Goal: Task Accomplishment & Management: Complete application form

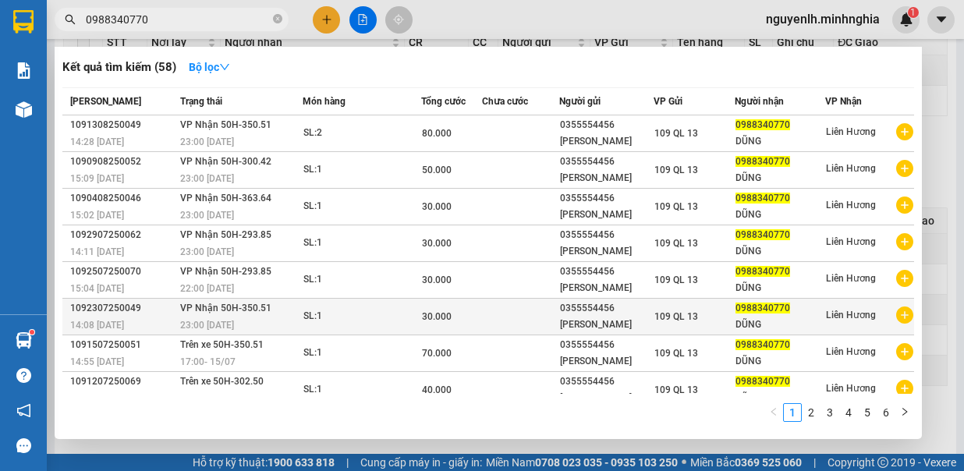
type input "0988340770"
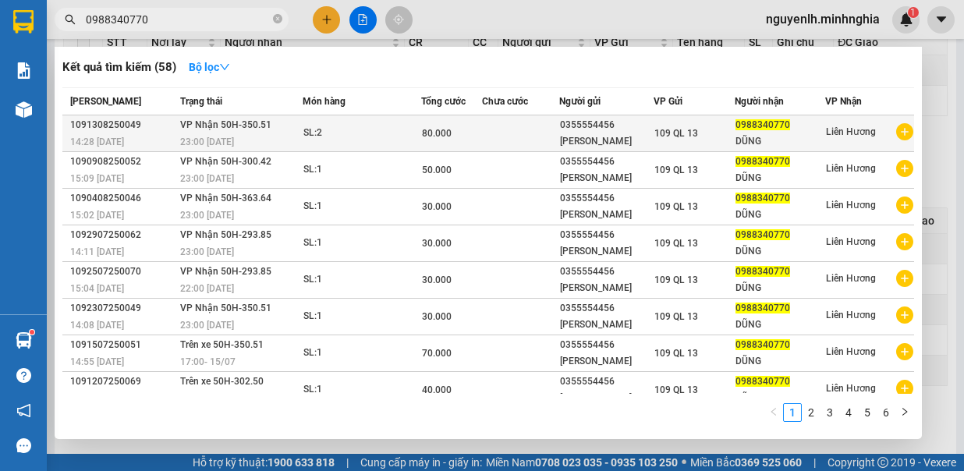
click at [287, 140] on div "23:00 [DATE]" at bounding box center [241, 141] width 122 height 17
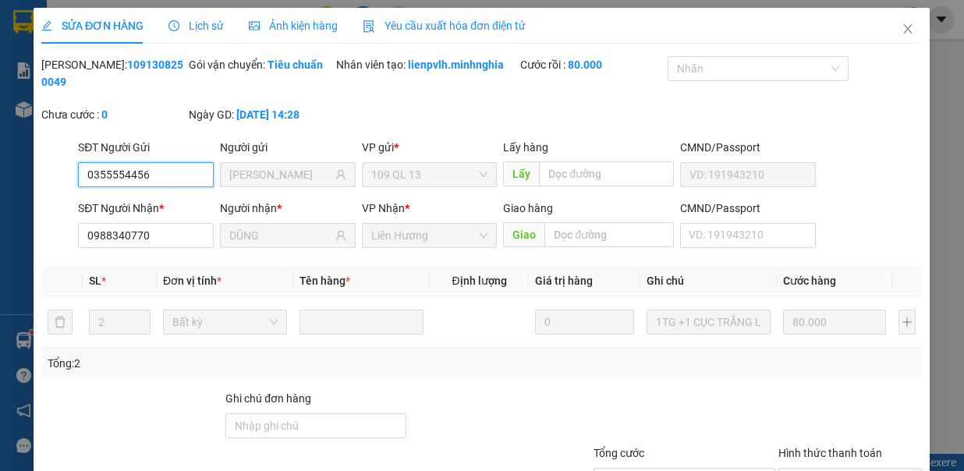
type input "0355554456"
type input "[PERSON_NAME]"
type input "0988340770"
type input "DŨNG"
type input "80.000"
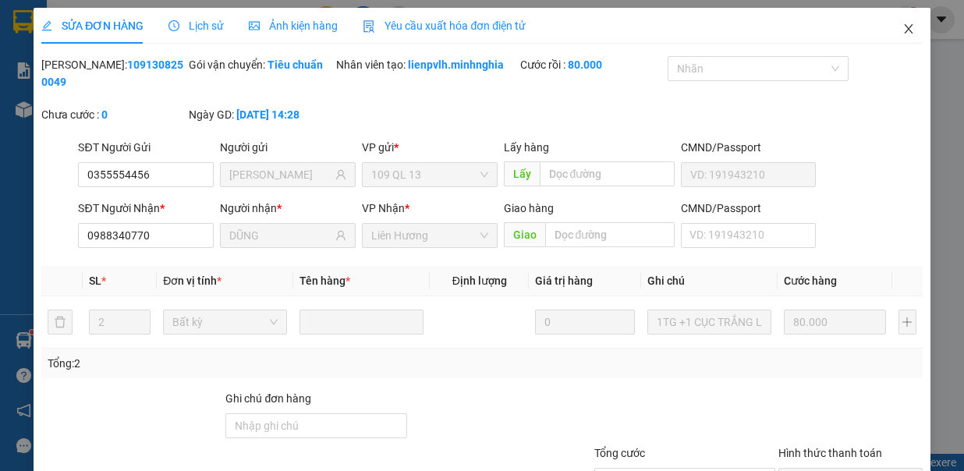
click at [904, 31] on icon "close" at bounding box center [908, 28] width 9 height 9
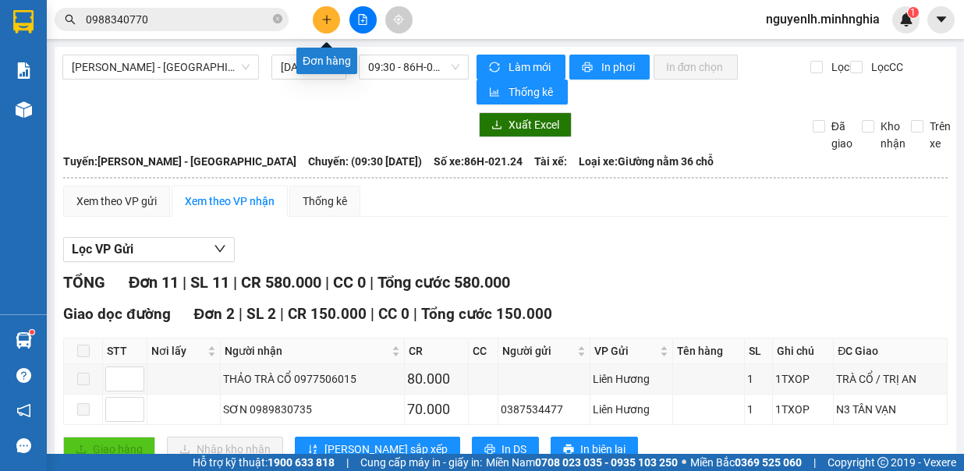
click at [328, 15] on icon "plus" at bounding box center [326, 19] width 11 height 11
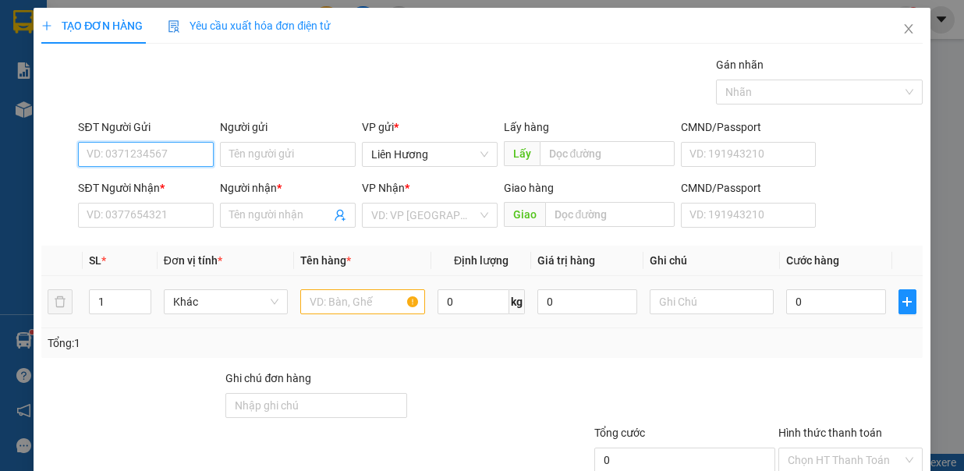
scroll to position [104, 0]
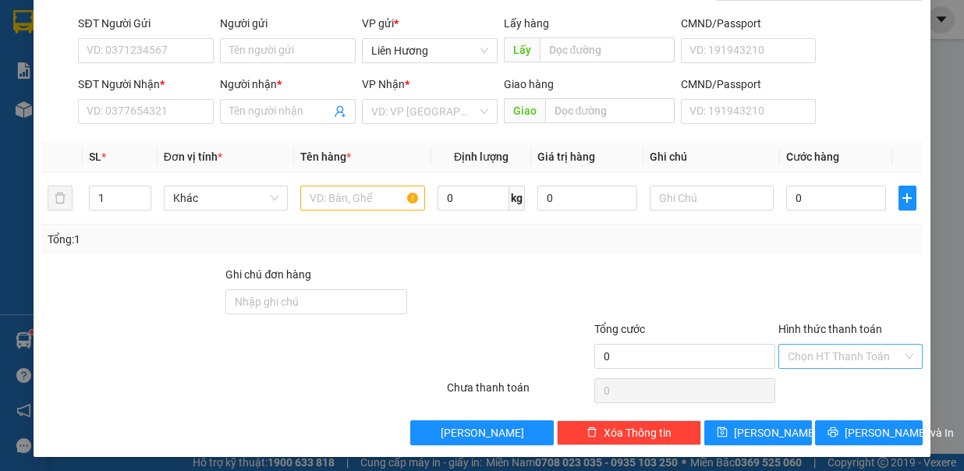
click at [808, 350] on input "Hình thức thanh toán" at bounding box center [845, 356] width 115 height 23
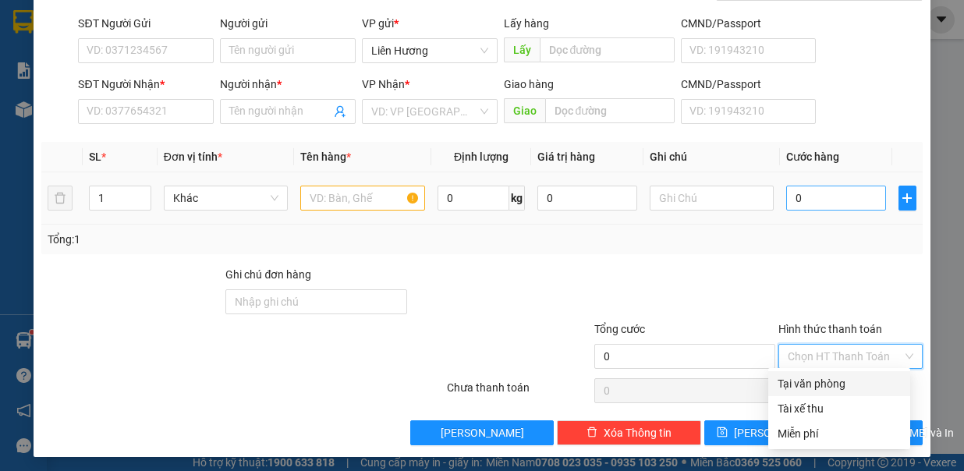
click at [818, 381] on div "Tại văn phòng" at bounding box center [839, 383] width 123 height 17
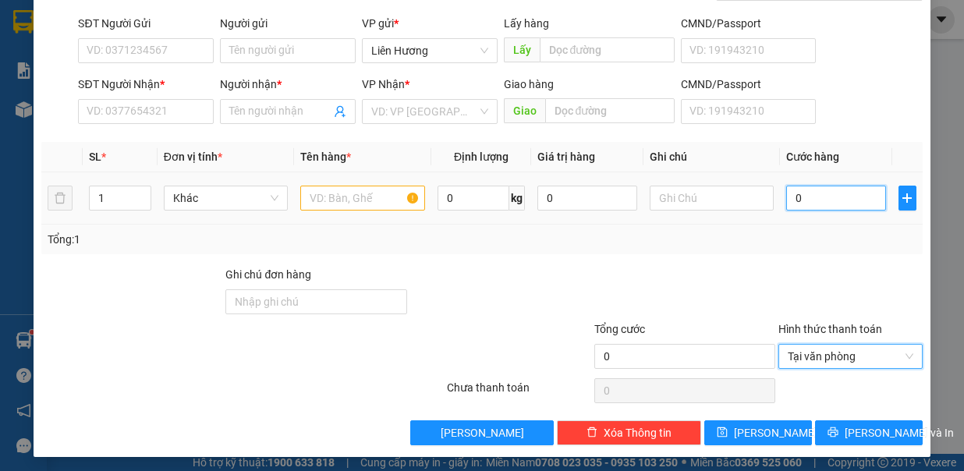
click at [813, 189] on input "0" at bounding box center [836, 198] width 100 height 25
type input "4"
type input "40"
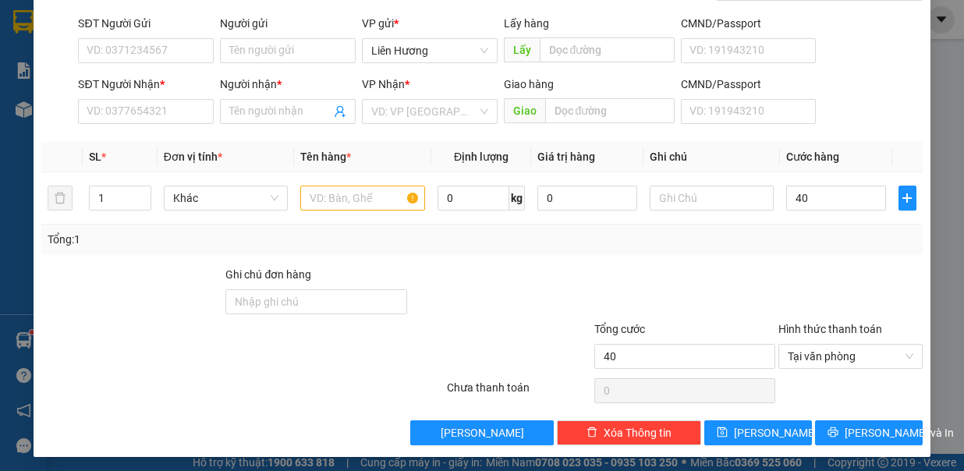
click at [636, 254] on div "Transit Pickup Surcharge Ids Transit Deliver Surcharge Ids Transit Deliver Surc…" at bounding box center [481, 199] width 881 height 495
type input "40.000"
click at [315, 186] on input "text" at bounding box center [362, 198] width 125 height 25
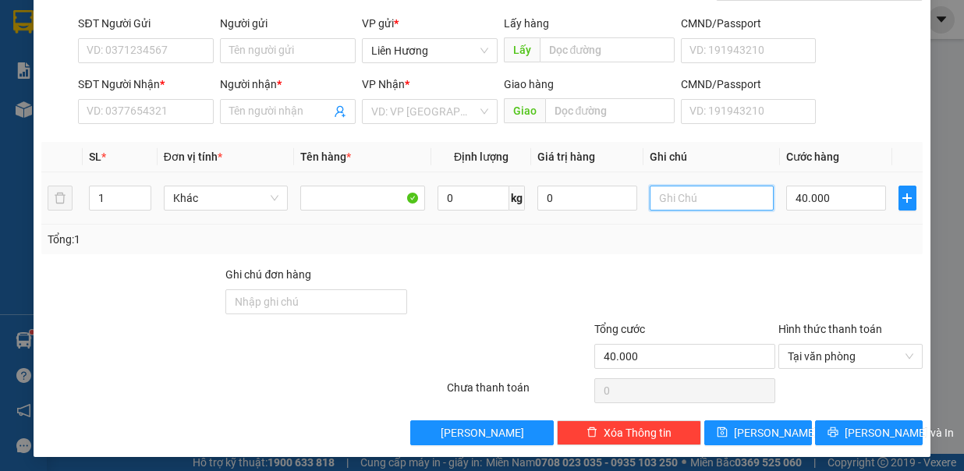
click at [687, 201] on input "text" at bounding box center [712, 198] width 125 height 25
type input "1TXOP"
click at [648, 240] on div "Tổng: 1" at bounding box center [482, 239] width 868 height 17
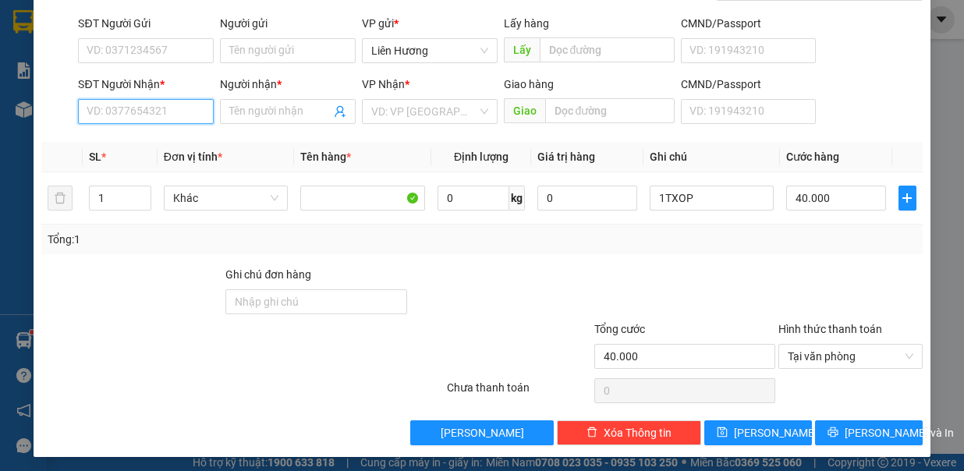
click at [153, 105] on input "SĐT Người Nhận *" at bounding box center [146, 111] width 136 height 25
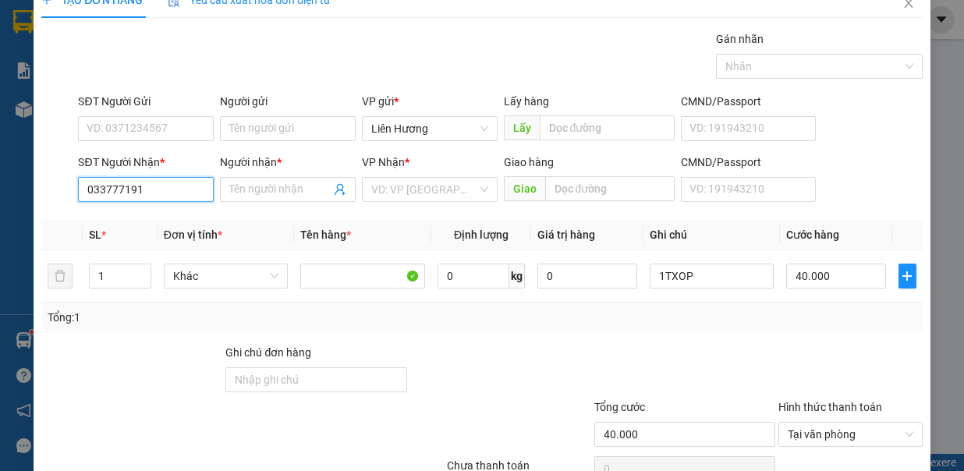
click at [103, 187] on input "033777191" at bounding box center [146, 189] width 136 height 25
click at [165, 193] on input "0333777191" at bounding box center [146, 189] width 136 height 25
click at [165, 190] on input "0333777191" at bounding box center [146, 189] width 136 height 25
click at [158, 211] on div "0333777191" at bounding box center [144, 218] width 115 height 17
type input "0333777191"
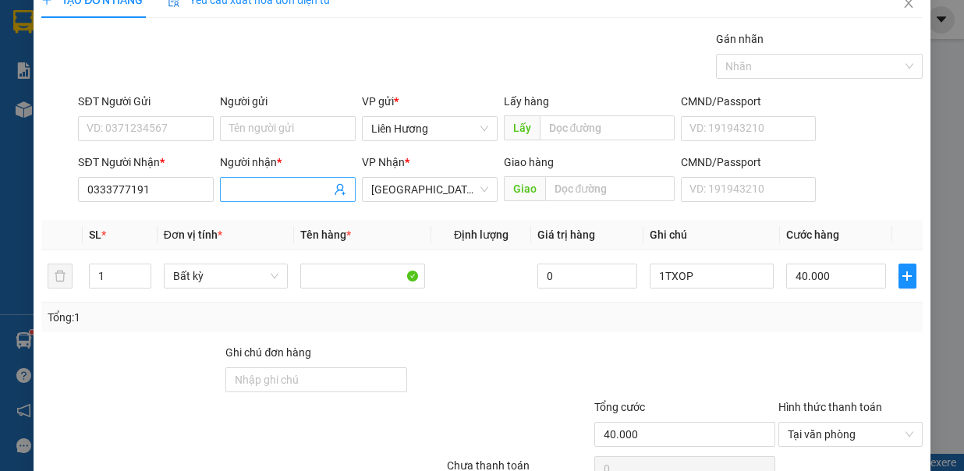
click at [234, 184] on input "Người nhận *" at bounding box center [279, 189] width 101 height 17
type input "QUÃNG"
click at [149, 132] on input "SĐT Người Gửi" at bounding box center [146, 128] width 136 height 25
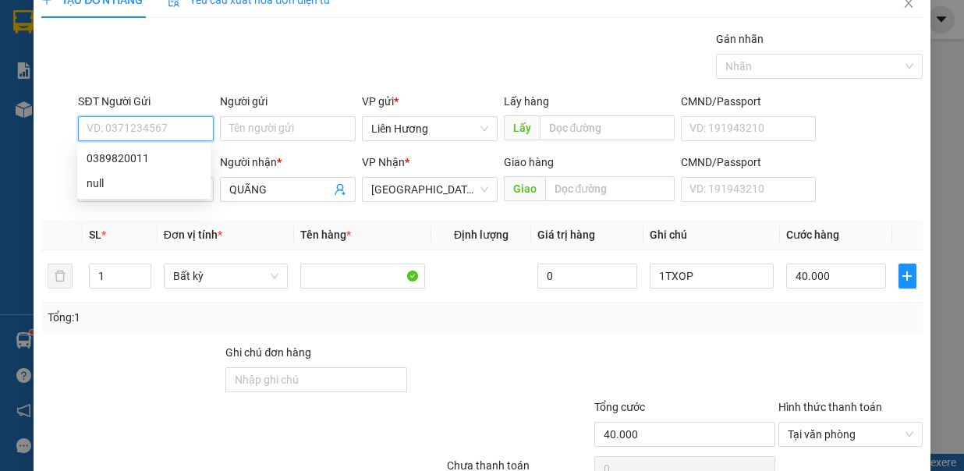
click at [149, 132] on input "SĐT Người Gửi" at bounding box center [146, 128] width 136 height 25
click at [162, 166] on div "0389820011" at bounding box center [144, 158] width 115 height 17
type input "0389820011"
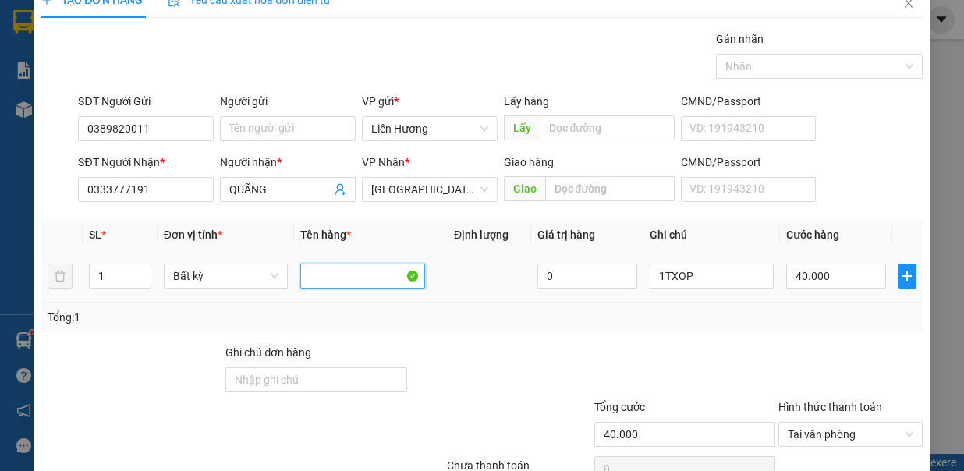
click at [375, 274] on input "text" at bounding box center [362, 276] width 125 height 25
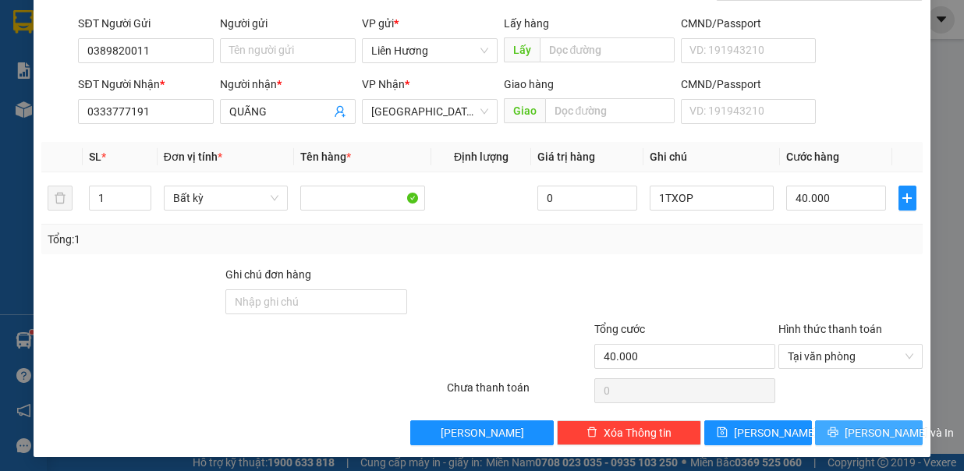
click at [849, 424] on span "[PERSON_NAME] và In" at bounding box center [899, 432] width 109 height 17
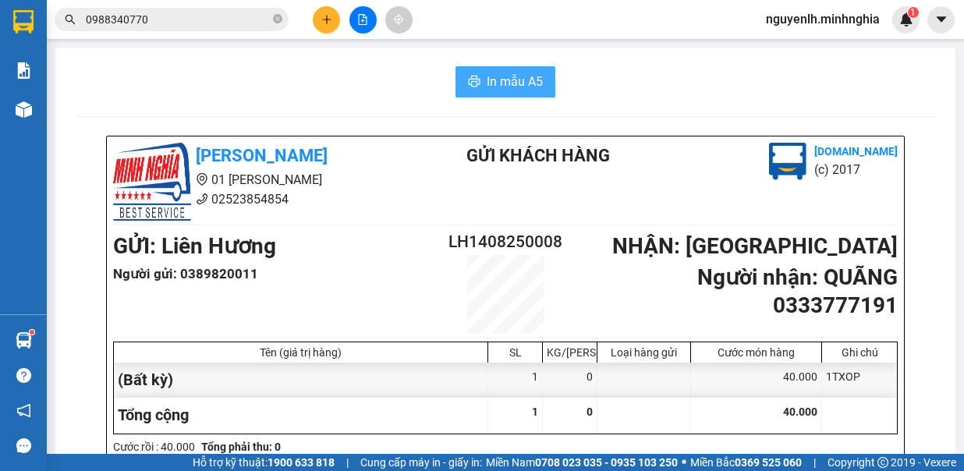
drag, startPoint x: 550, startPoint y: 83, endPoint x: 534, endPoint y: 84, distance: 15.7
click at [549, 83] on div "In mẫu A5" at bounding box center [505, 81] width 863 height 31
click at [487, 78] on span "In mẫu A5" at bounding box center [515, 82] width 56 height 20
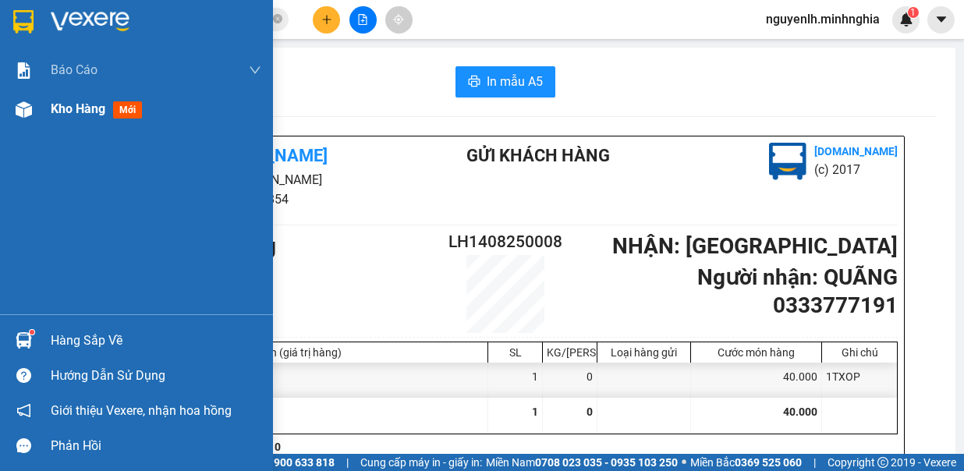
click at [81, 109] on span "Kho hàng" at bounding box center [78, 108] width 55 height 15
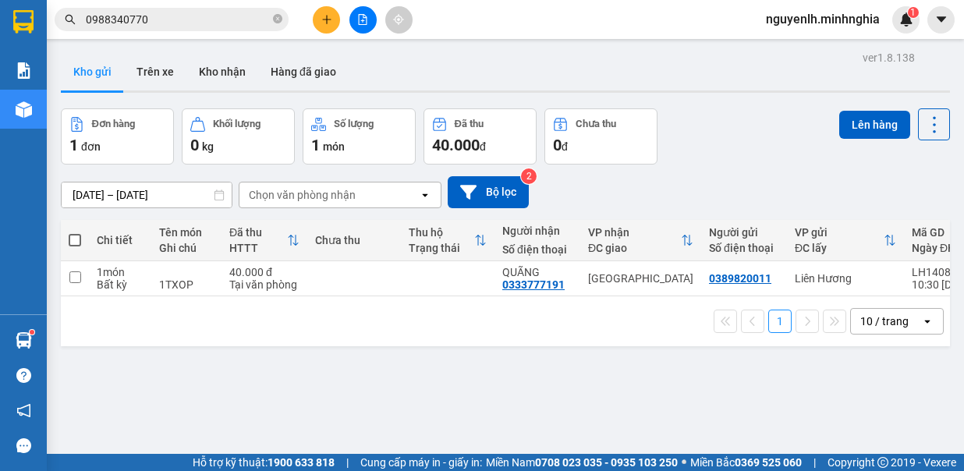
click at [76, 241] on span at bounding box center [75, 240] width 12 height 12
click at [75, 233] on input "checkbox" at bounding box center [75, 233] width 0 height 0
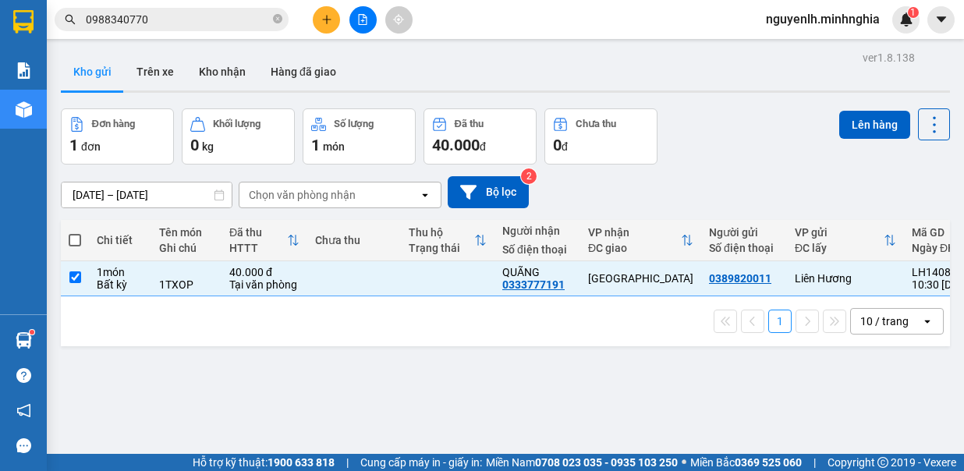
checkbox input "true"
click at [850, 123] on button "Lên hàng" at bounding box center [875, 125] width 71 height 28
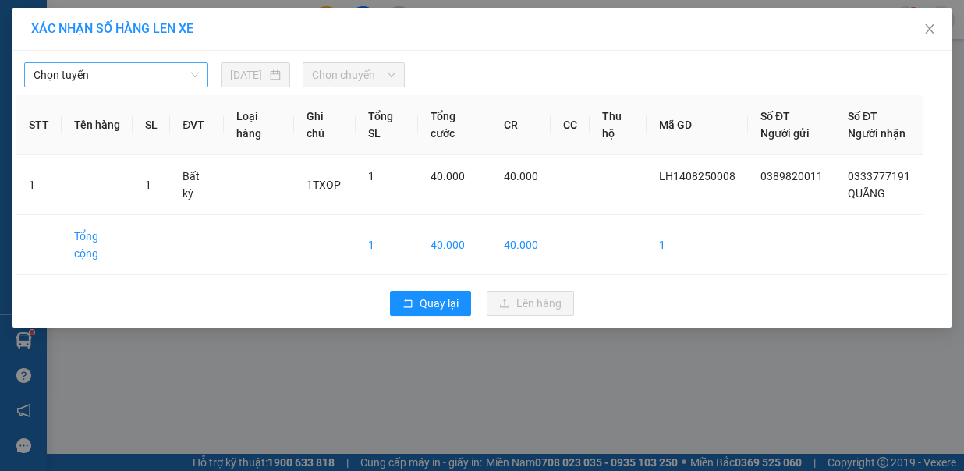
click at [141, 77] on span "Chọn tuyến" at bounding box center [116, 74] width 165 height 23
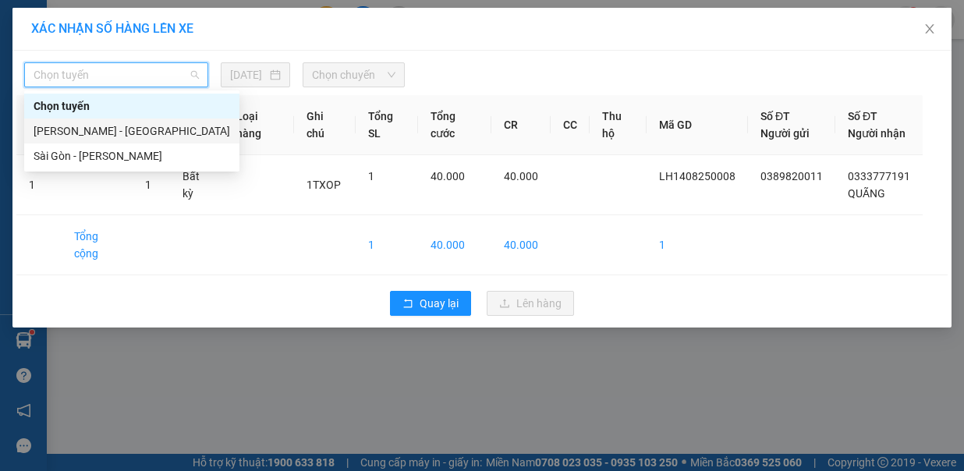
click at [102, 127] on div "[PERSON_NAME] - [GEOGRAPHIC_DATA]" at bounding box center [132, 130] width 197 height 17
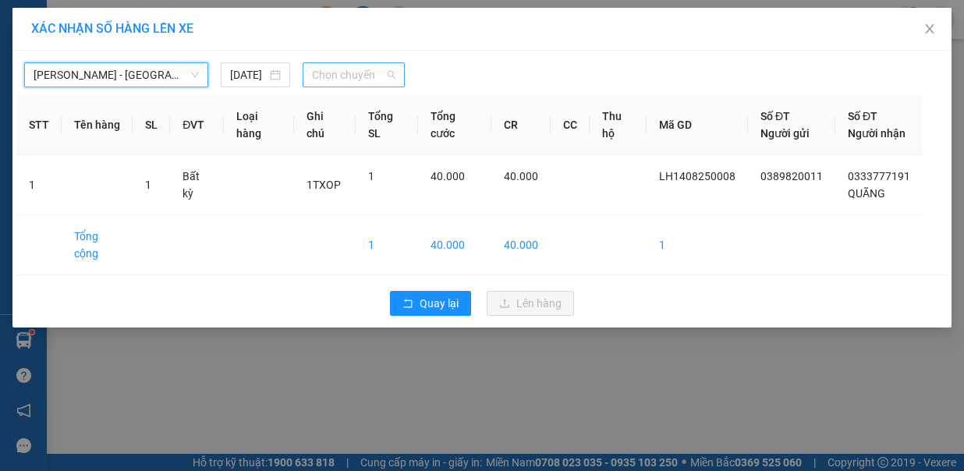
click at [318, 81] on span "Chọn chuyến" at bounding box center [353, 74] width 83 height 23
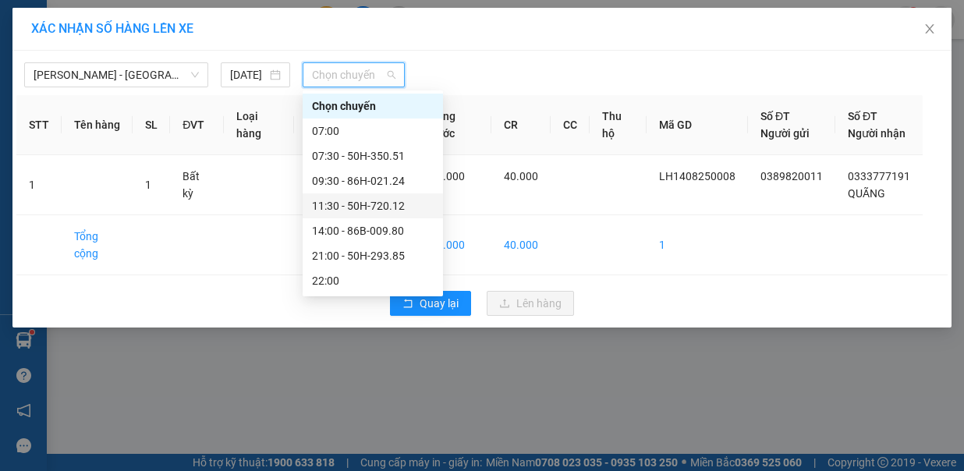
click at [350, 206] on div "11:30 - 50H-720.12" at bounding box center [373, 205] width 122 height 17
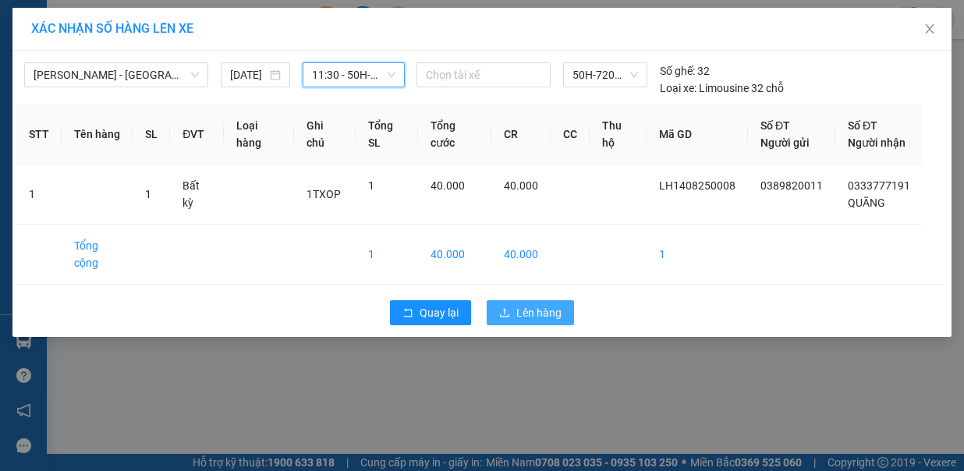
click at [522, 306] on span "Lên hàng" at bounding box center [538, 312] width 45 height 17
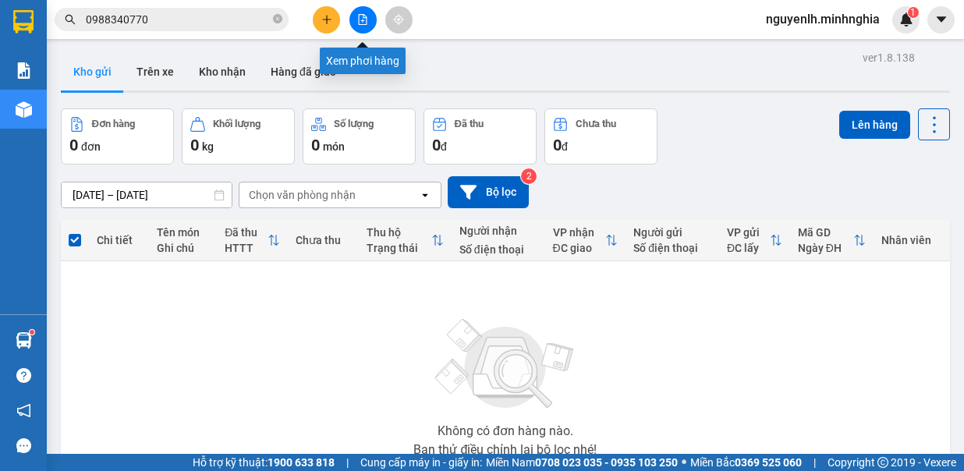
click at [358, 20] on icon "file-add" at bounding box center [362, 19] width 11 height 11
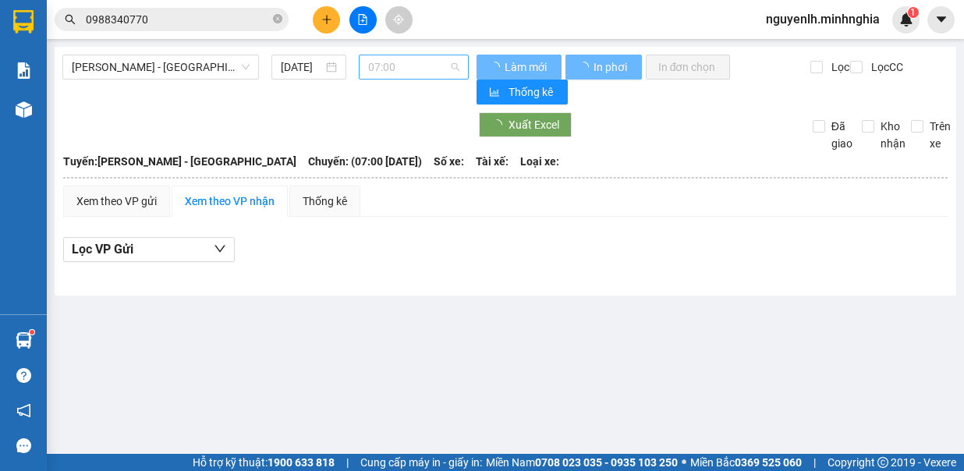
click at [402, 72] on span "07:00" at bounding box center [413, 66] width 91 height 23
click at [404, 58] on span "07:00" at bounding box center [413, 66] width 91 height 23
click at [406, 62] on span "07:00" at bounding box center [413, 66] width 91 height 23
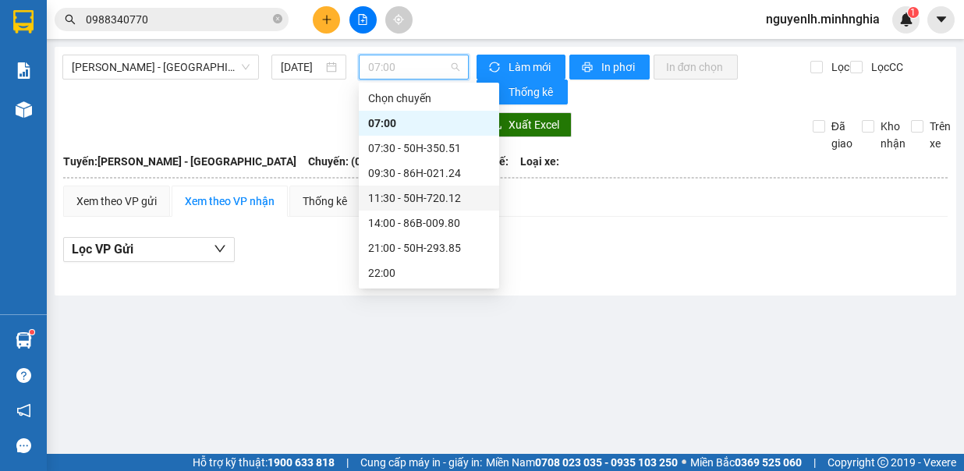
click at [391, 195] on div "11:30 - 50H-720.12" at bounding box center [429, 198] width 122 height 17
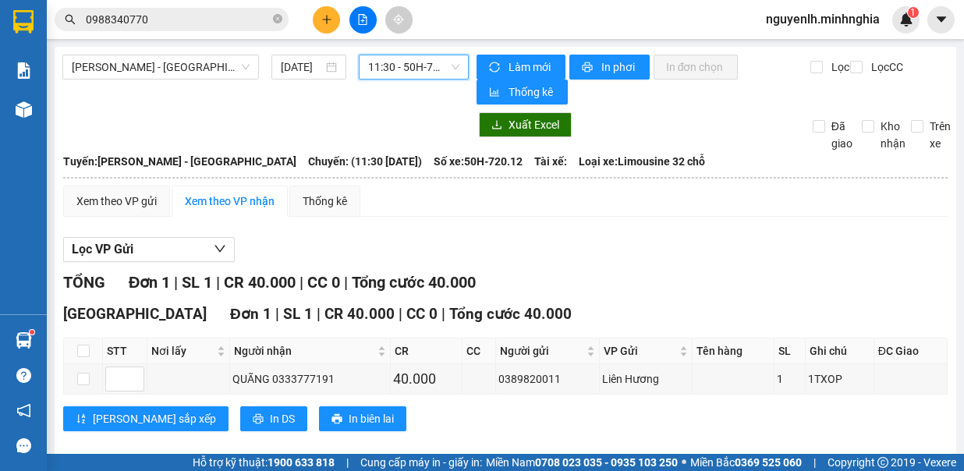
scroll to position [16, 0]
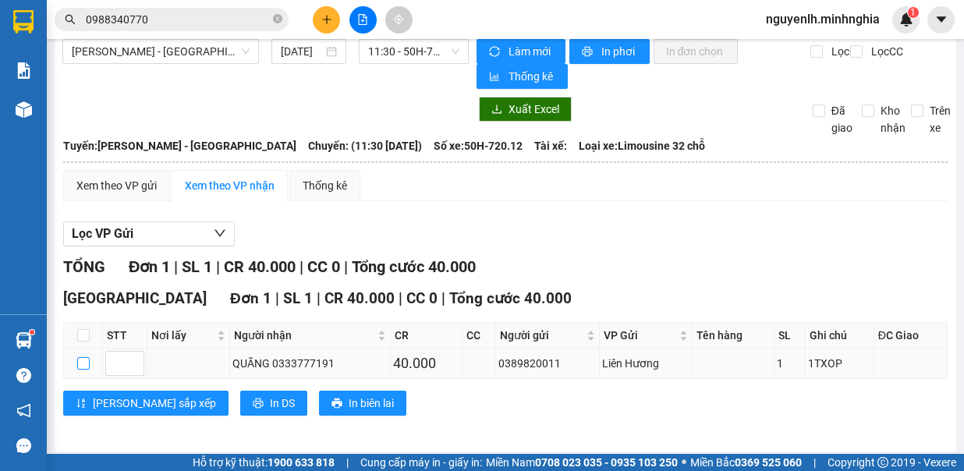
click at [83, 355] on label at bounding box center [83, 363] width 12 height 17
click at [83, 357] on input "checkbox" at bounding box center [83, 363] width 12 height 12
checkbox input "true"
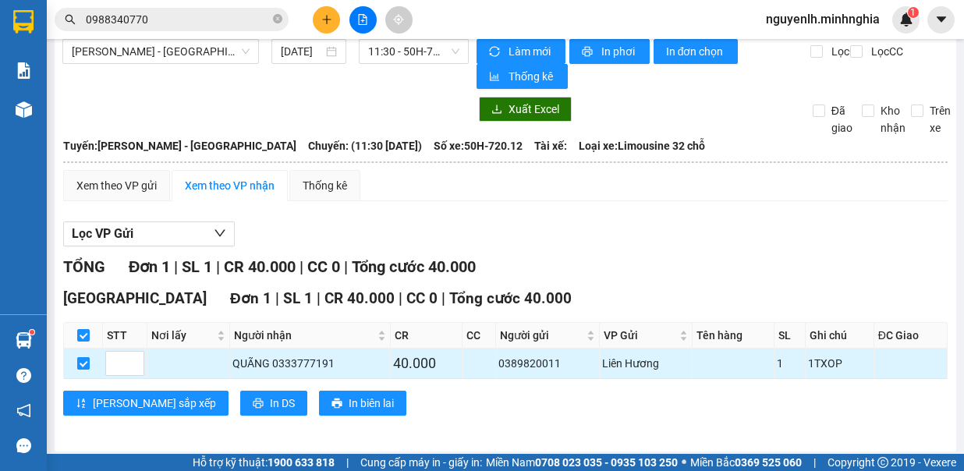
click at [84, 358] on input "checkbox" at bounding box center [83, 363] width 12 height 12
checkbox input "false"
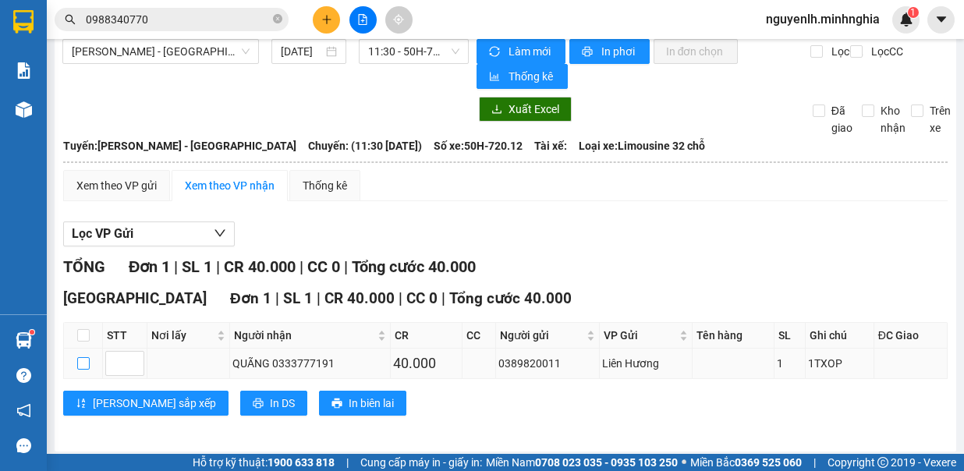
click at [77, 357] on input "checkbox" at bounding box center [83, 363] width 12 height 12
checkbox input "true"
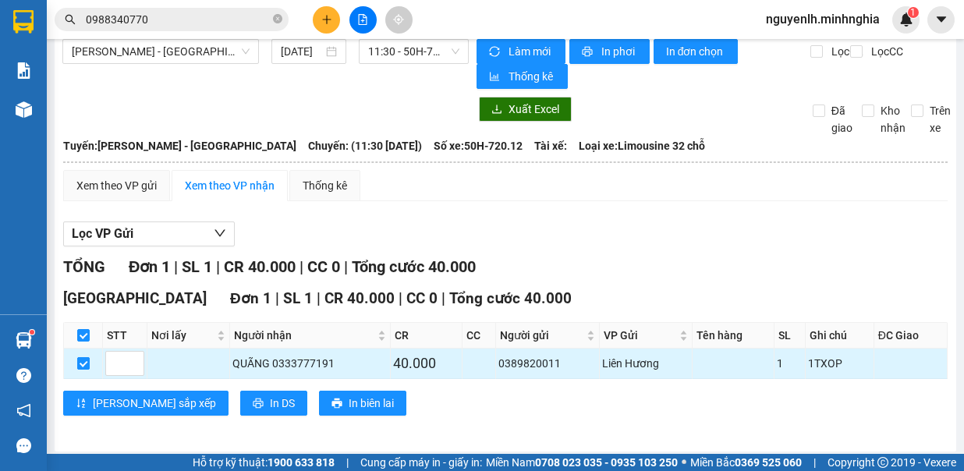
click at [84, 359] on input "checkbox" at bounding box center [83, 363] width 12 height 12
checkbox input "false"
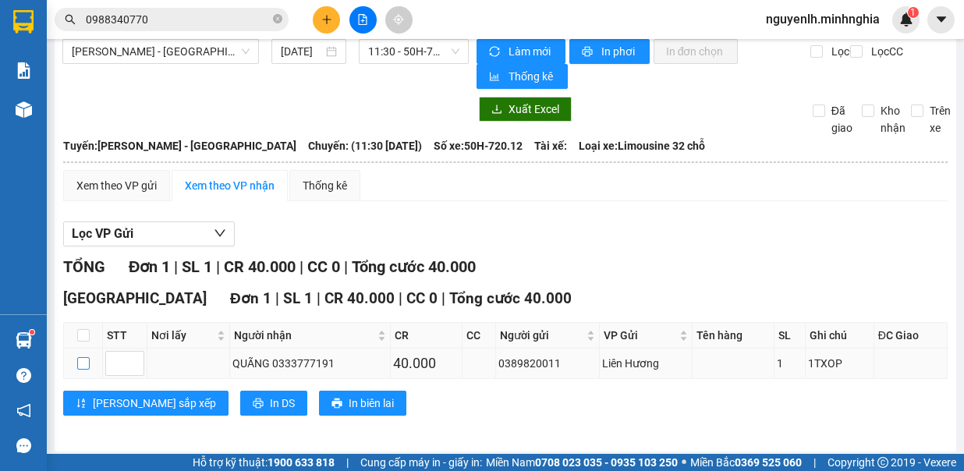
checkbox input "false"
click at [240, 391] on button "In DS" at bounding box center [273, 403] width 67 height 25
click at [602, 52] on span "In phơi" at bounding box center [620, 51] width 36 height 17
click at [321, 16] on button at bounding box center [326, 19] width 27 height 27
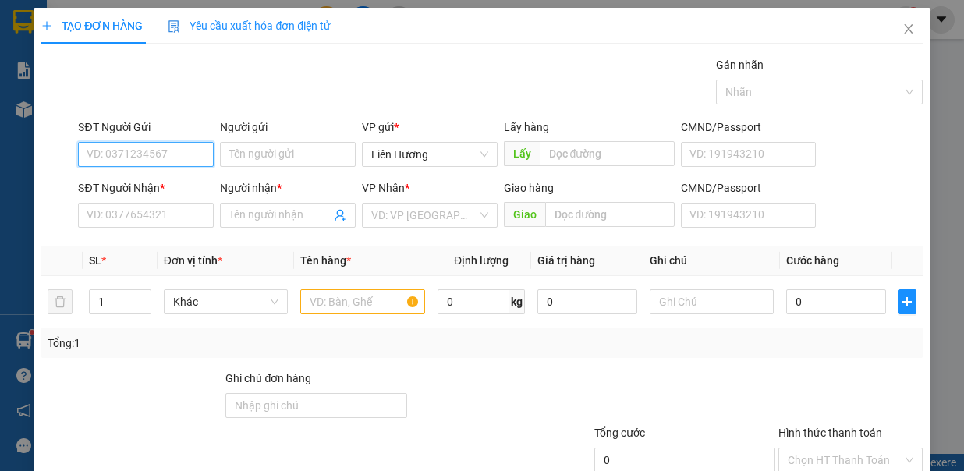
click at [109, 150] on input "SĐT Người Gửi" at bounding box center [146, 154] width 136 height 25
click at [306, 298] on input "text" at bounding box center [362, 301] width 125 height 25
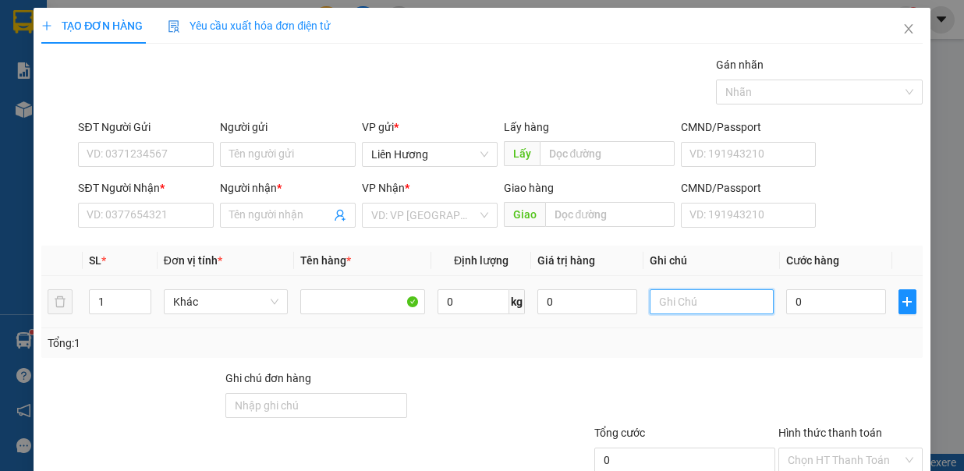
click at [705, 306] on input "text" at bounding box center [712, 301] width 125 height 25
type input "1XOP"
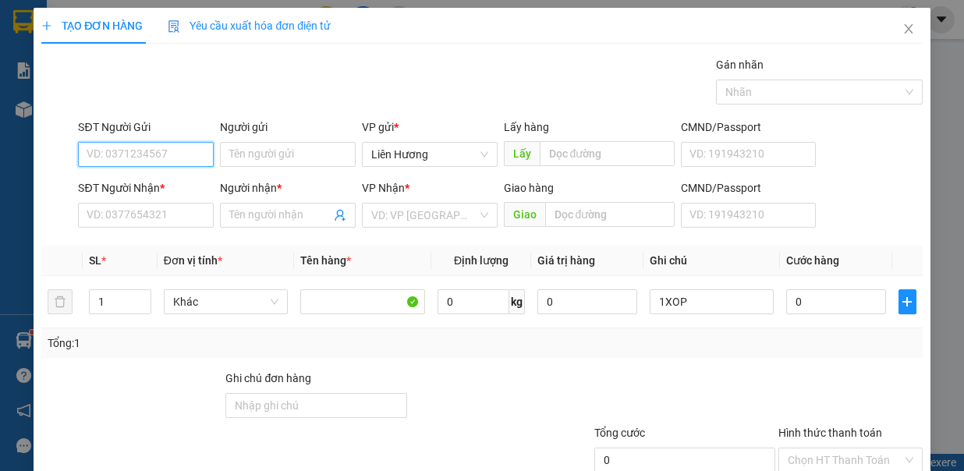
click at [195, 151] on input "SĐT Người Gửi" at bounding box center [146, 154] width 136 height 25
click at [186, 209] on input "SĐT Người Nhận *" at bounding box center [146, 215] width 136 height 25
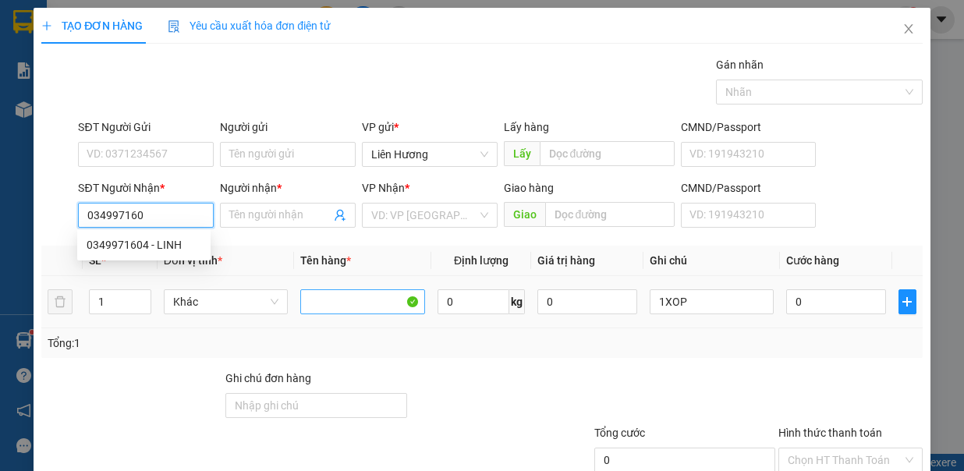
type input "0349971604"
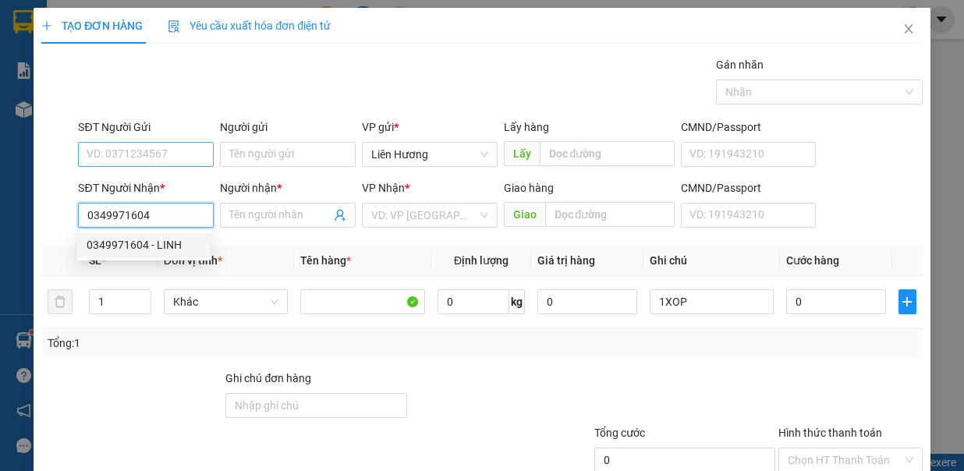
click at [131, 243] on div "0349971604 - LINH" at bounding box center [144, 244] width 115 height 17
type input "LINH"
type input "0349971604"
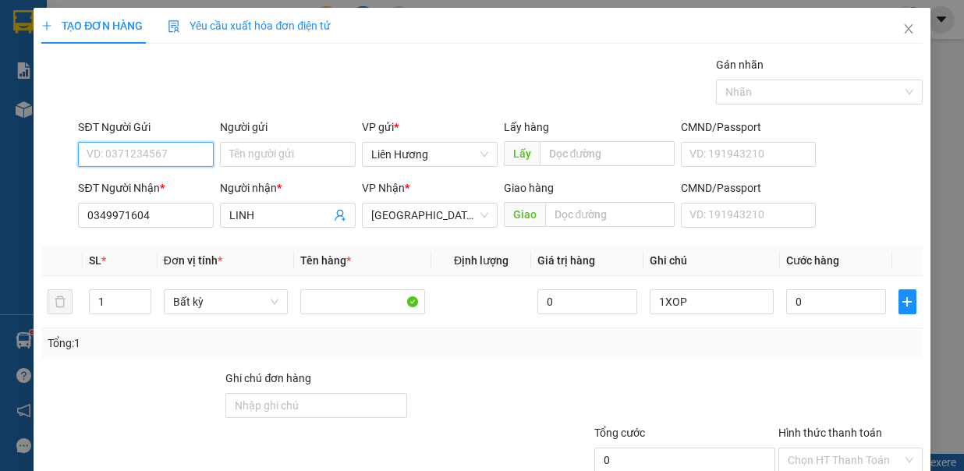
click at [150, 143] on input "SĐT Người Gửi" at bounding box center [146, 154] width 136 height 25
click at [160, 154] on input "SĐT Người Gửi" at bounding box center [146, 154] width 136 height 25
drag, startPoint x: 159, startPoint y: 212, endPoint x: 149, endPoint y: 183, distance: 31.3
click at [159, 212] on div "09631766782" at bounding box center [144, 209] width 115 height 17
click at [133, 151] on input "09631766782" at bounding box center [146, 154] width 136 height 25
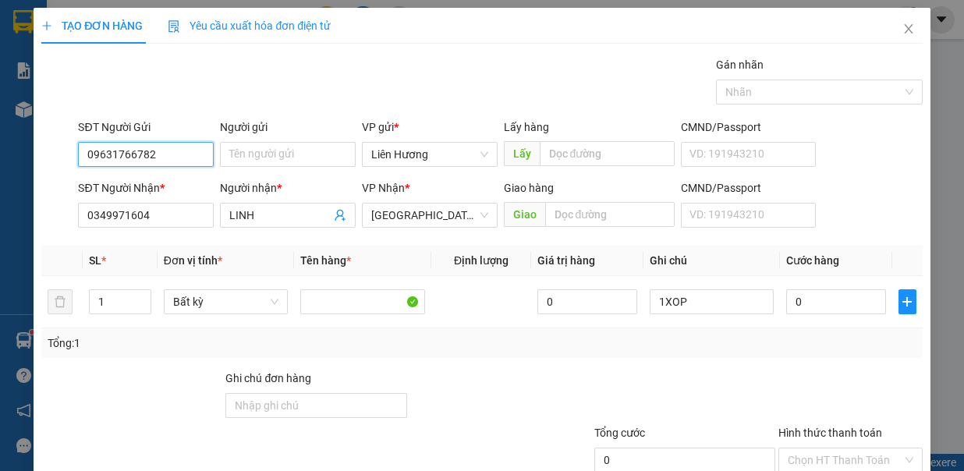
click at [129, 151] on input "09631766782" at bounding box center [146, 154] width 136 height 25
type input "0963176782"
click at [178, 237] on div "Transit Pickup Surcharge Ids Transit Deliver Surcharge Ids Transit Deliver Surc…" at bounding box center [481, 303] width 881 height 495
click at [180, 169] on div "SĐT Người Gửi 0963176782" at bounding box center [146, 146] width 136 height 55
click at [717, 307] on input "1XOP" at bounding box center [712, 301] width 125 height 25
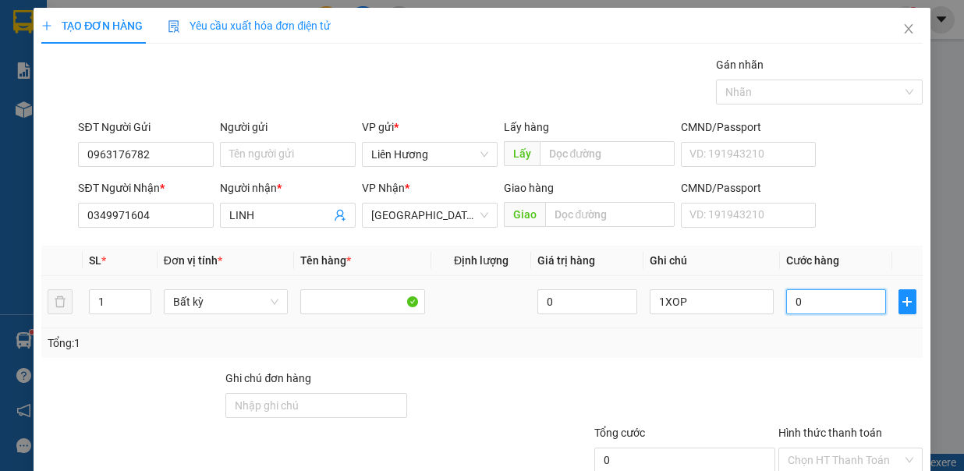
click at [804, 296] on input "0" at bounding box center [836, 301] width 100 height 25
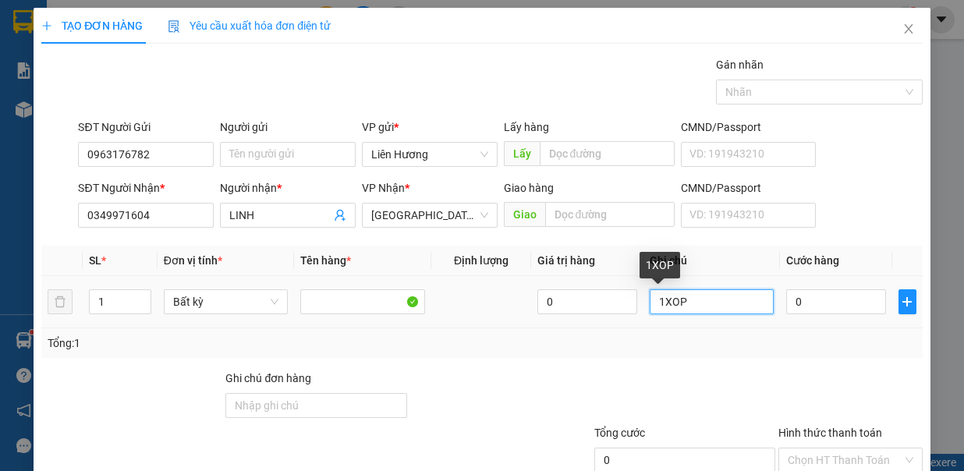
click at [689, 302] on input "1XOP" at bounding box center [712, 301] width 125 height 25
type input "1XOP, CỤC ĐỎ"
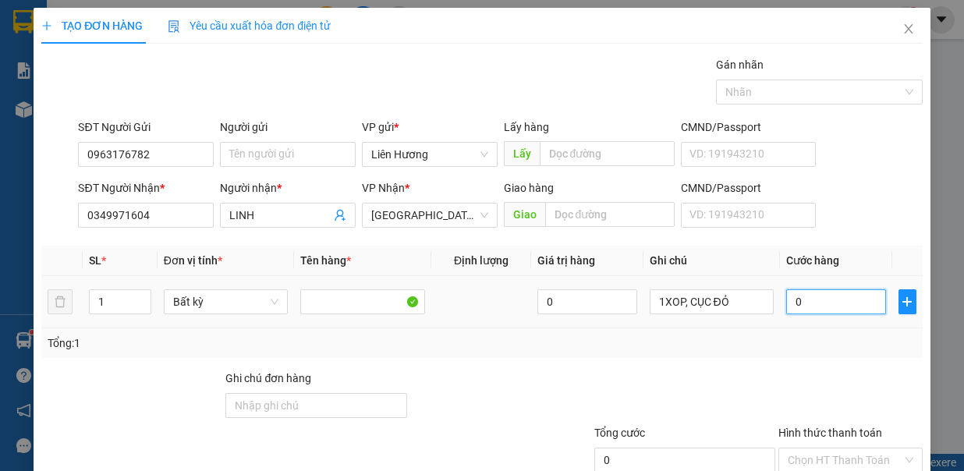
click at [830, 304] on input "0" at bounding box center [836, 301] width 100 height 25
type input "90"
click at [775, 364] on div "Transit Pickup Surcharge Ids Transit Deliver Surcharge Ids Transit Deliver Surc…" at bounding box center [481, 303] width 881 height 495
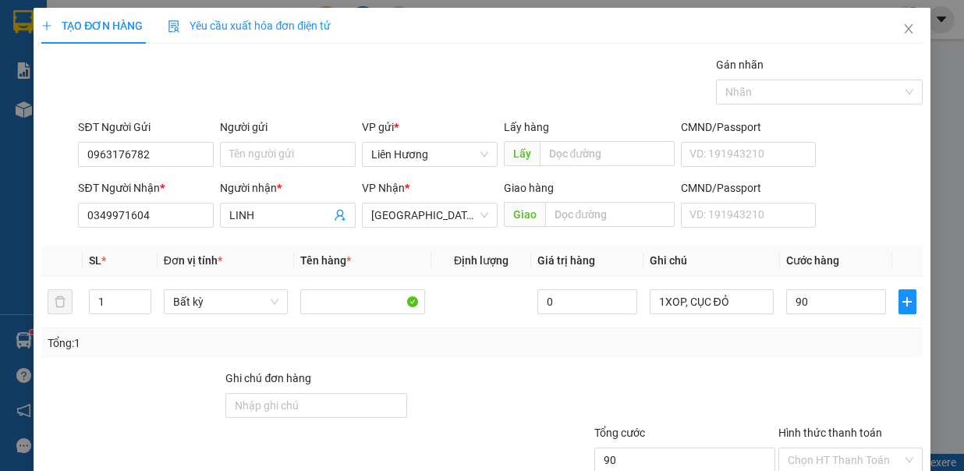
type input "90.000"
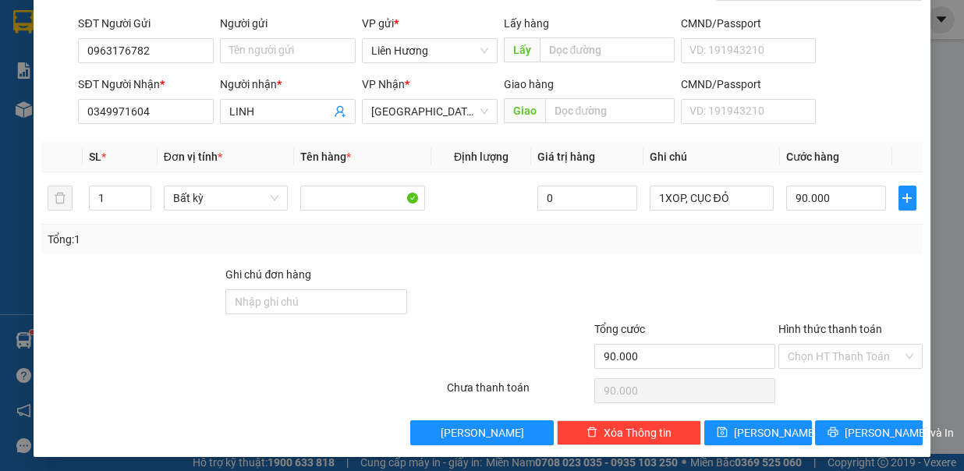
click at [830, 337] on div "Hình thức thanh toán" at bounding box center [851, 332] width 144 height 23
click at [829, 345] on input "Hình thức thanh toán" at bounding box center [845, 356] width 115 height 23
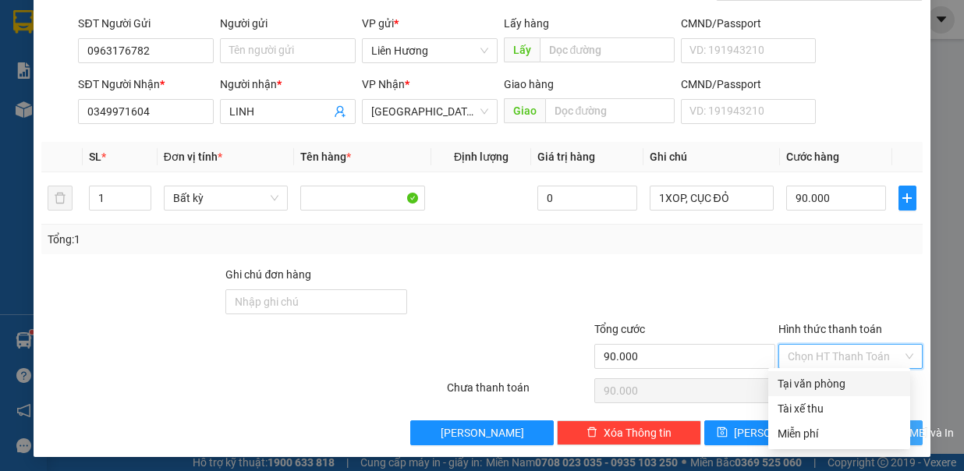
click at [813, 385] on div "Tại văn phòng" at bounding box center [839, 383] width 123 height 17
type input "0"
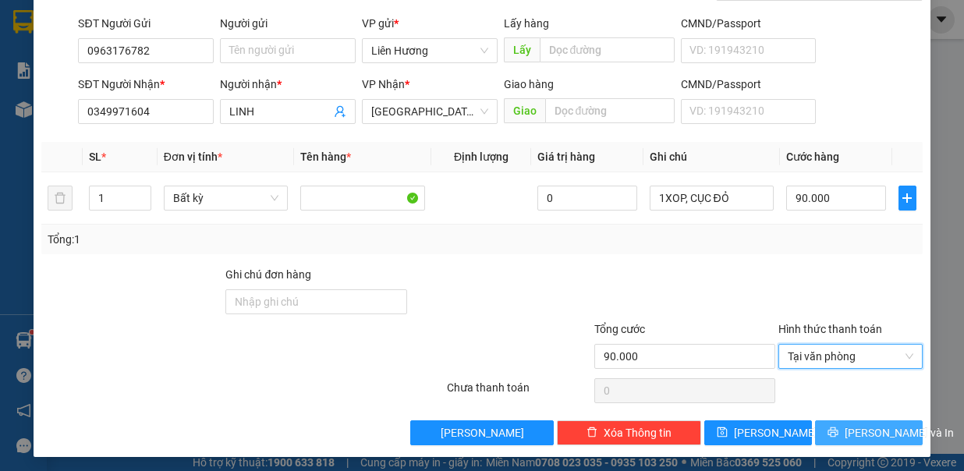
click at [847, 425] on span "[PERSON_NAME] và In" at bounding box center [899, 432] width 109 height 17
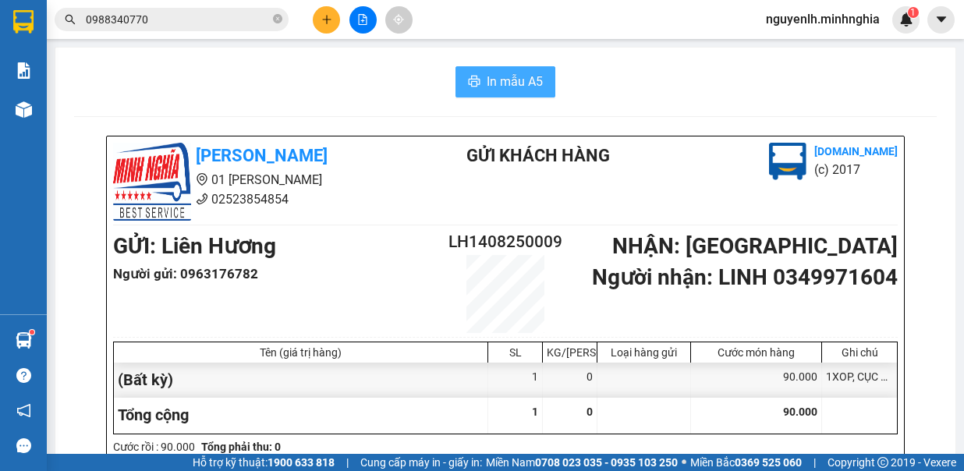
click at [512, 83] on span "In mẫu A5" at bounding box center [515, 82] width 56 height 20
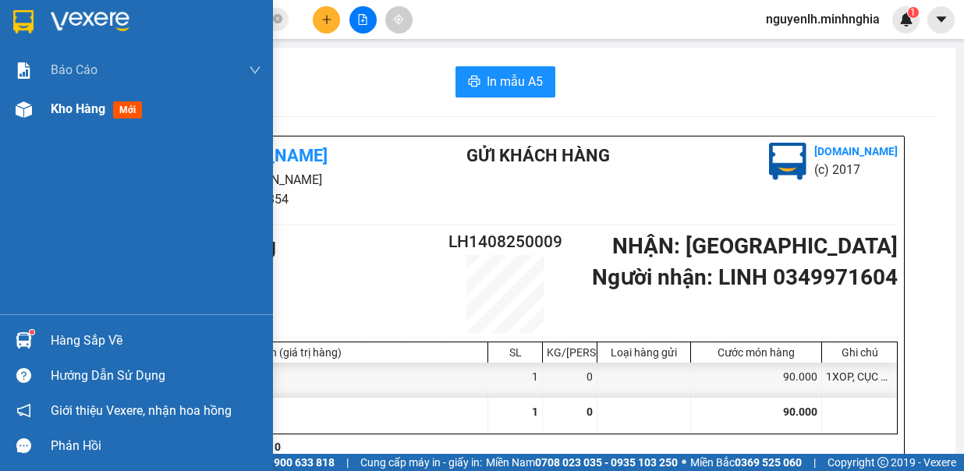
click at [82, 101] on span "Kho hàng" at bounding box center [78, 108] width 55 height 15
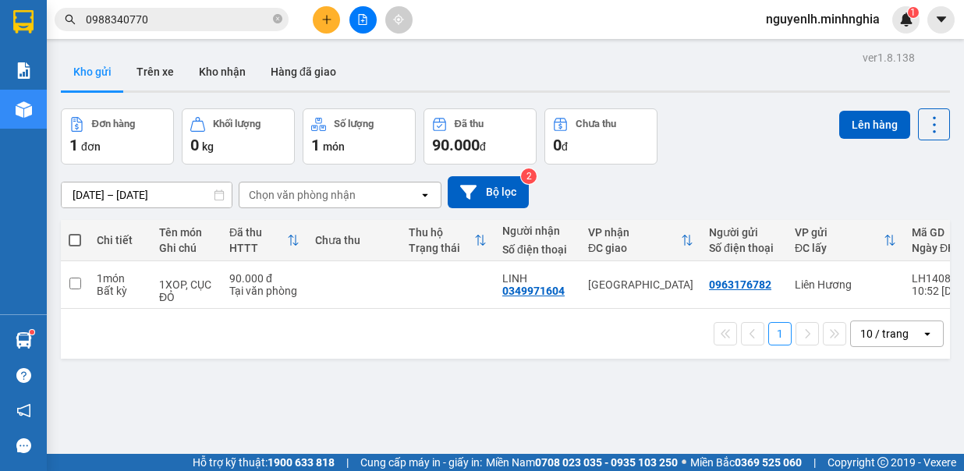
click at [81, 243] on th at bounding box center [75, 240] width 28 height 41
click at [72, 238] on span at bounding box center [75, 240] width 12 height 12
click at [75, 233] on input "checkbox" at bounding box center [75, 233] width 0 height 0
checkbox input "true"
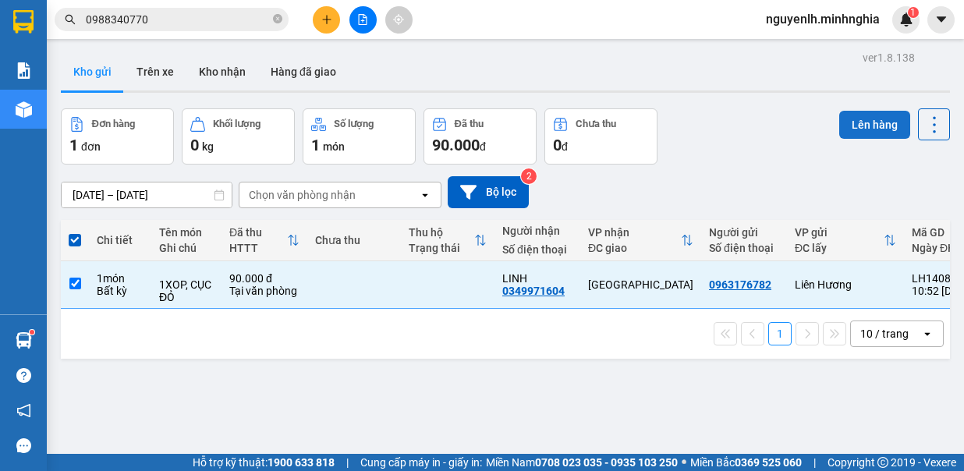
click at [861, 131] on button "Lên hàng" at bounding box center [875, 125] width 71 height 28
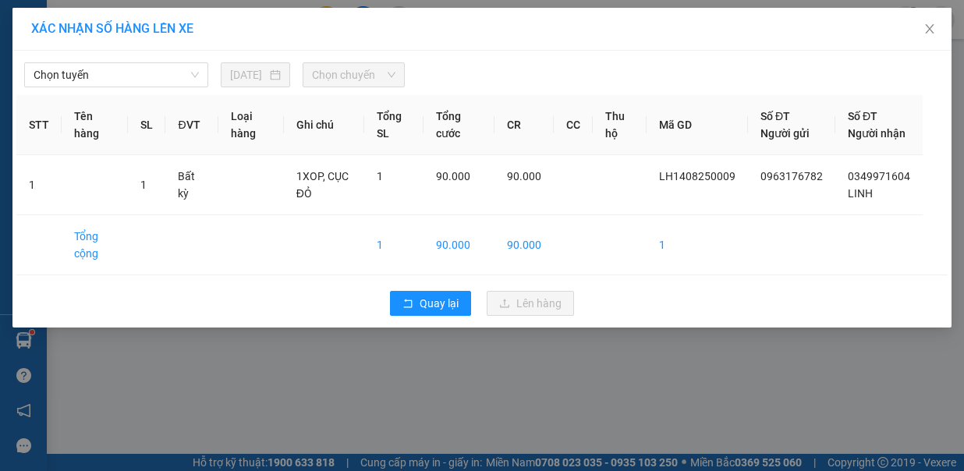
click at [355, 78] on span "Chọn chuyến" at bounding box center [353, 74] width 83 height 23
click at [249, 72] on input "[DATE]" at bounding box center [248, 74] width 37 height 17
click at [131, 81] on span "Chọn tuyến" at bounding box center [116, 74] width 165 height 23
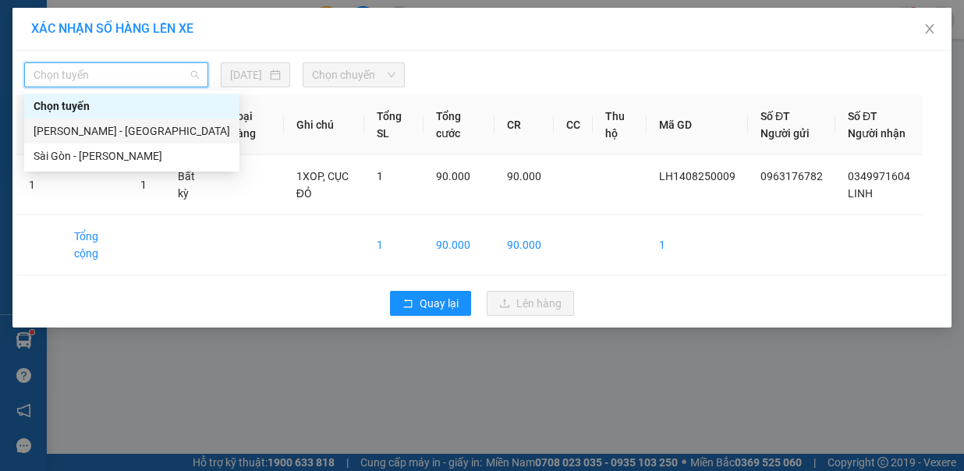
click at [126, 126] on div "[PERSON_NAME] - [GEOGRAPHIC_DATA]" at bounding box center [132, 130] width 197 height 17
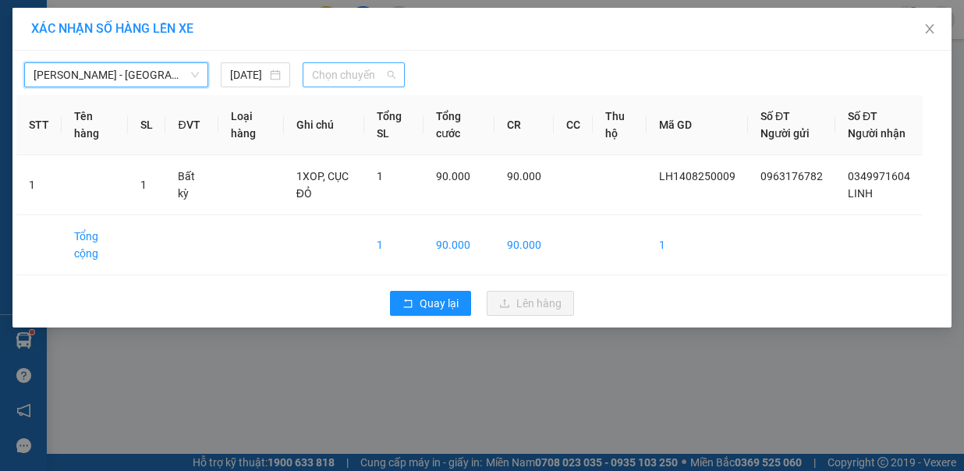
click at [368, 73] on span "Chọn chuyến" at bounding box center [353, 74] width 83 height 23
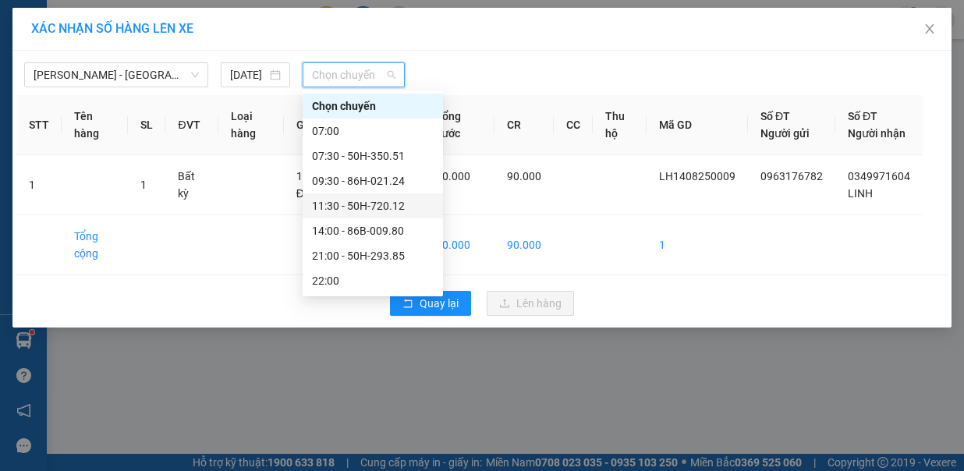
click at [346, 203] on div "11:30 - 50H-720.12" at bounding box center [373, 205] width 122 height 17
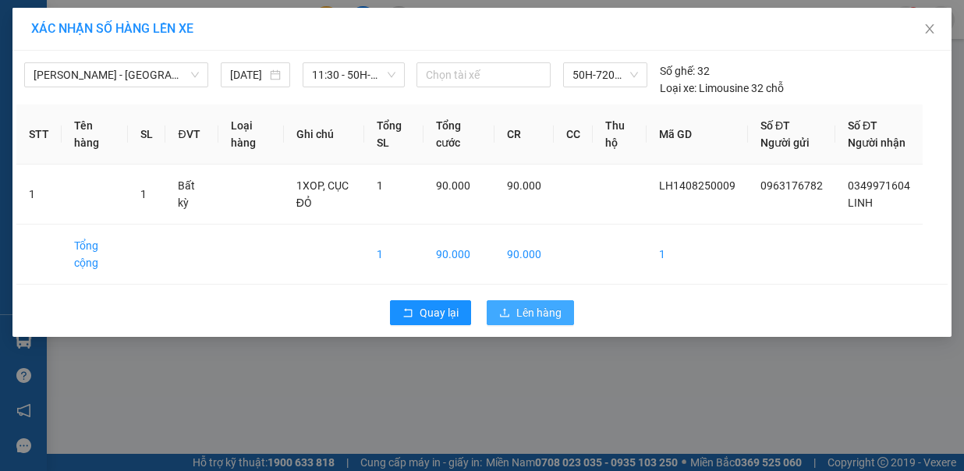
click at [512, 307] on button "Lên hàng" at bounding box center [530, 312] width 87 height 25
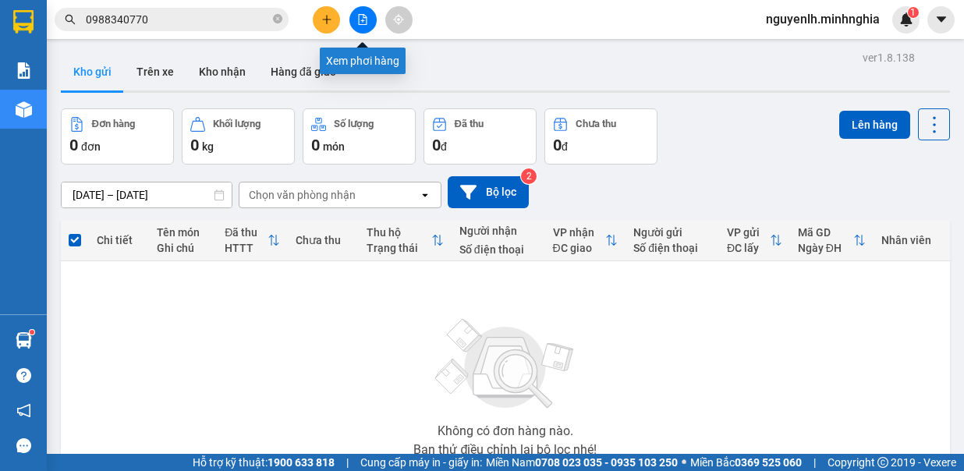
click at [364, 21] on icon "file-add" at bounding box center [362, 19] width 11 height 11
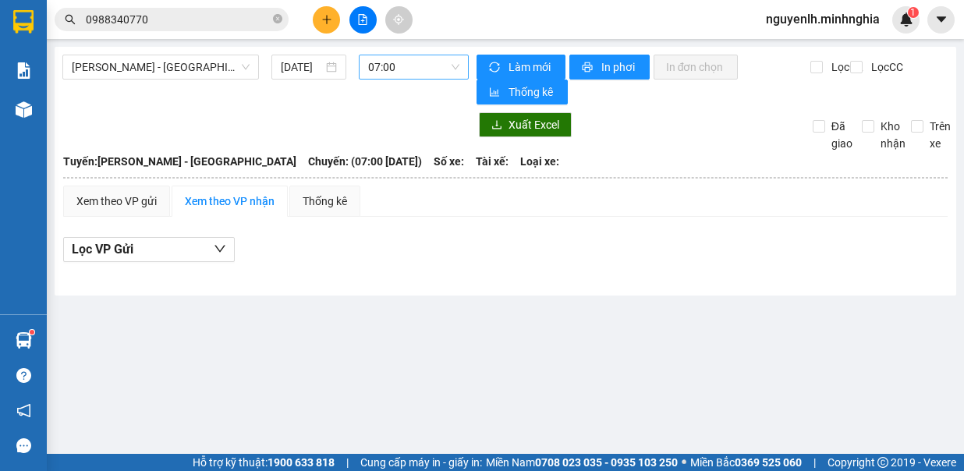
click at [413, 66] on span "07:00" at bounding box center [413, 66] width 91 height 23
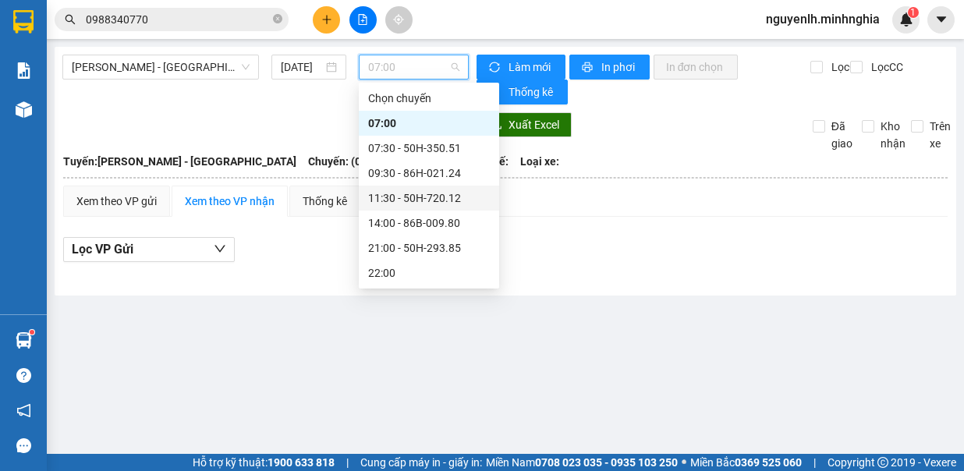
click at [420, 194] on div "11:30 - 50H-720.12" at bounding box center [429, 198] width 122 height 17
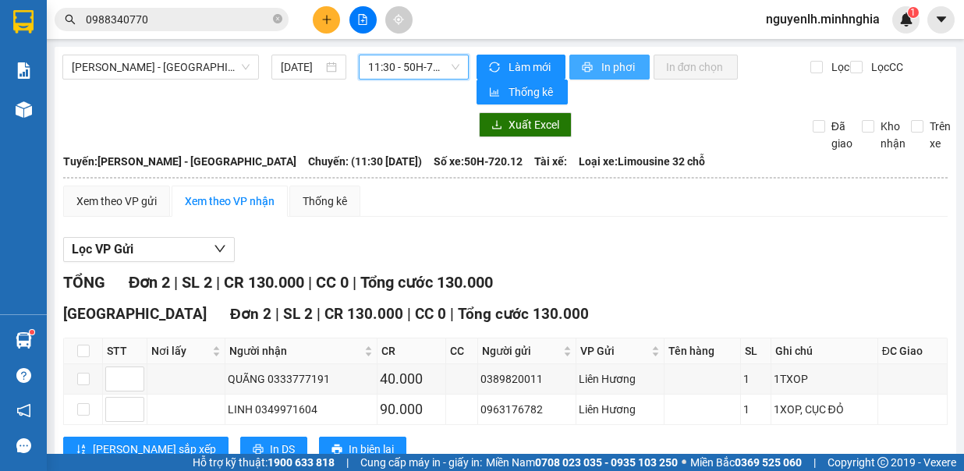
click at [589, 65] on button "In phơi" at bounding box center [610, 67] width 80 height 25
